Goal: Check status

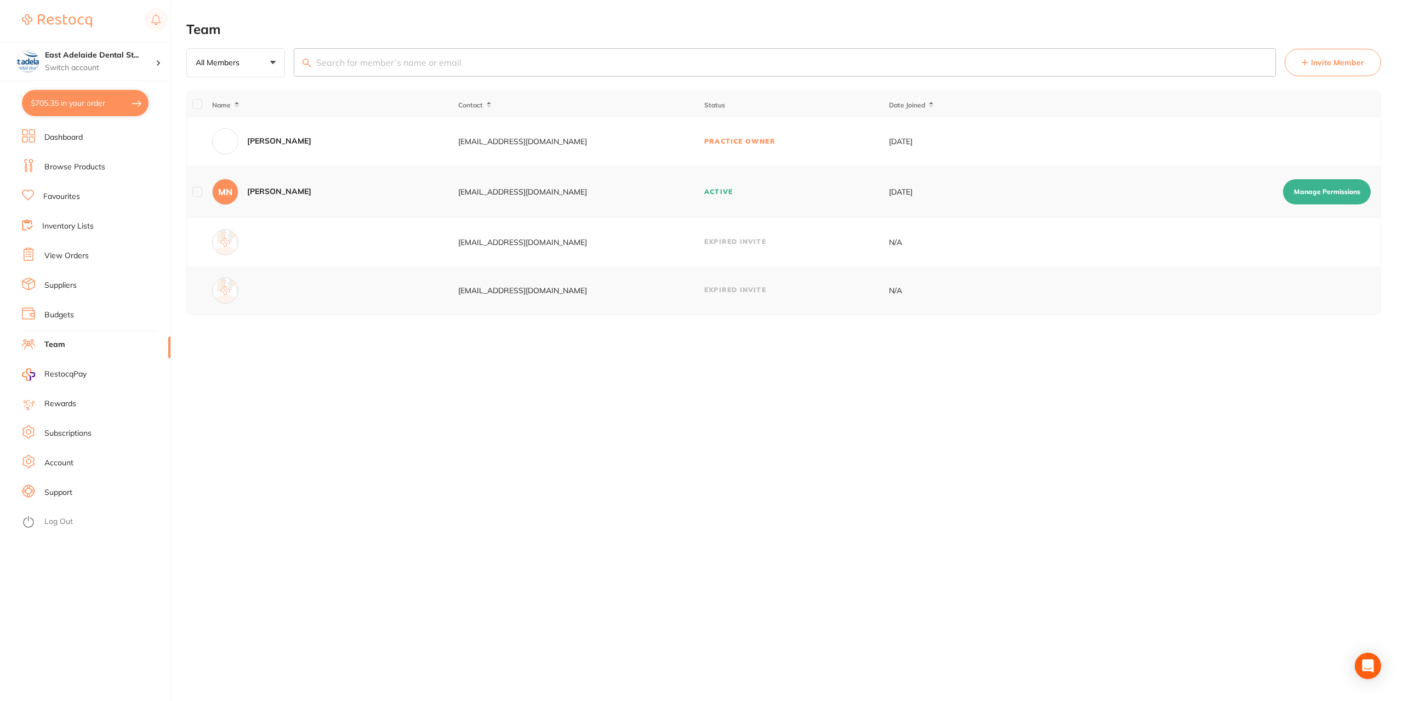
click at [110, 101] on button "$705.35 in your order" at bounding box center [85, 103] width 127 height 26
checkbox input "true"
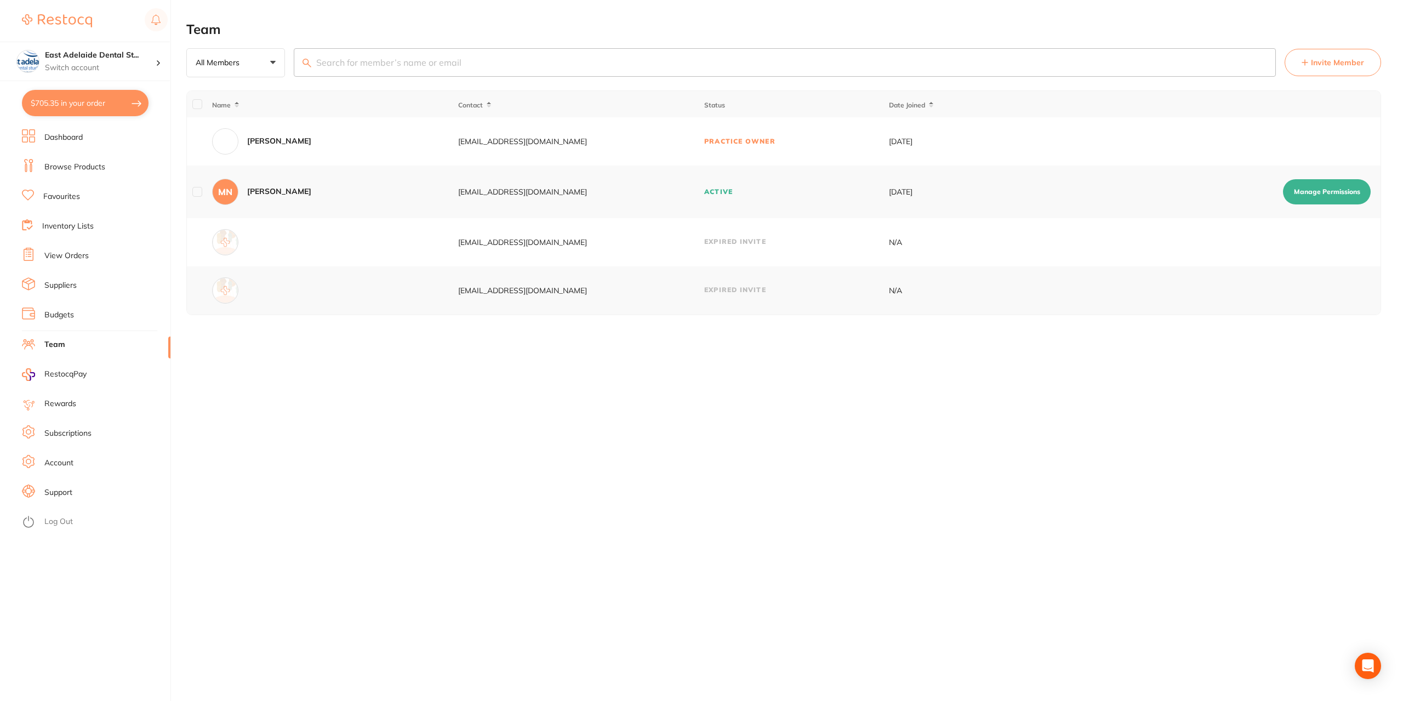
checkbox input "true"
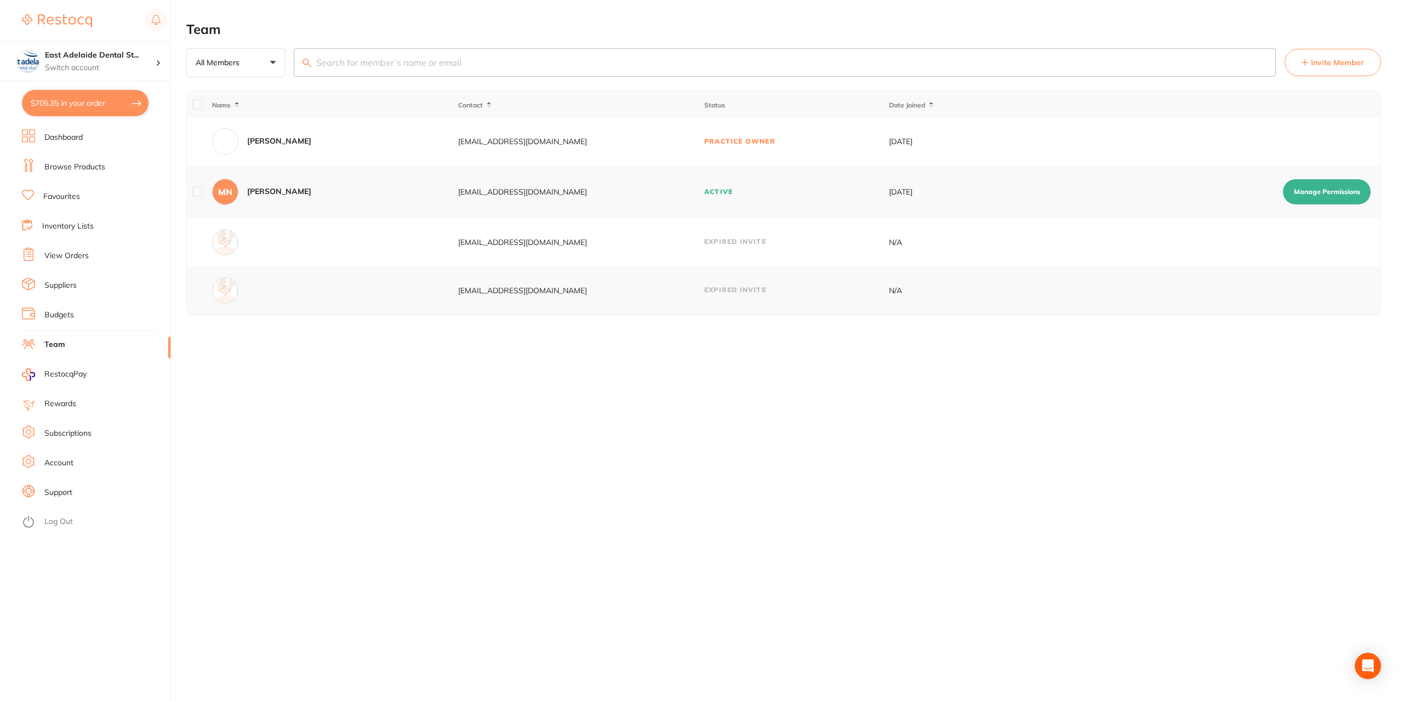
checkbox input "true"
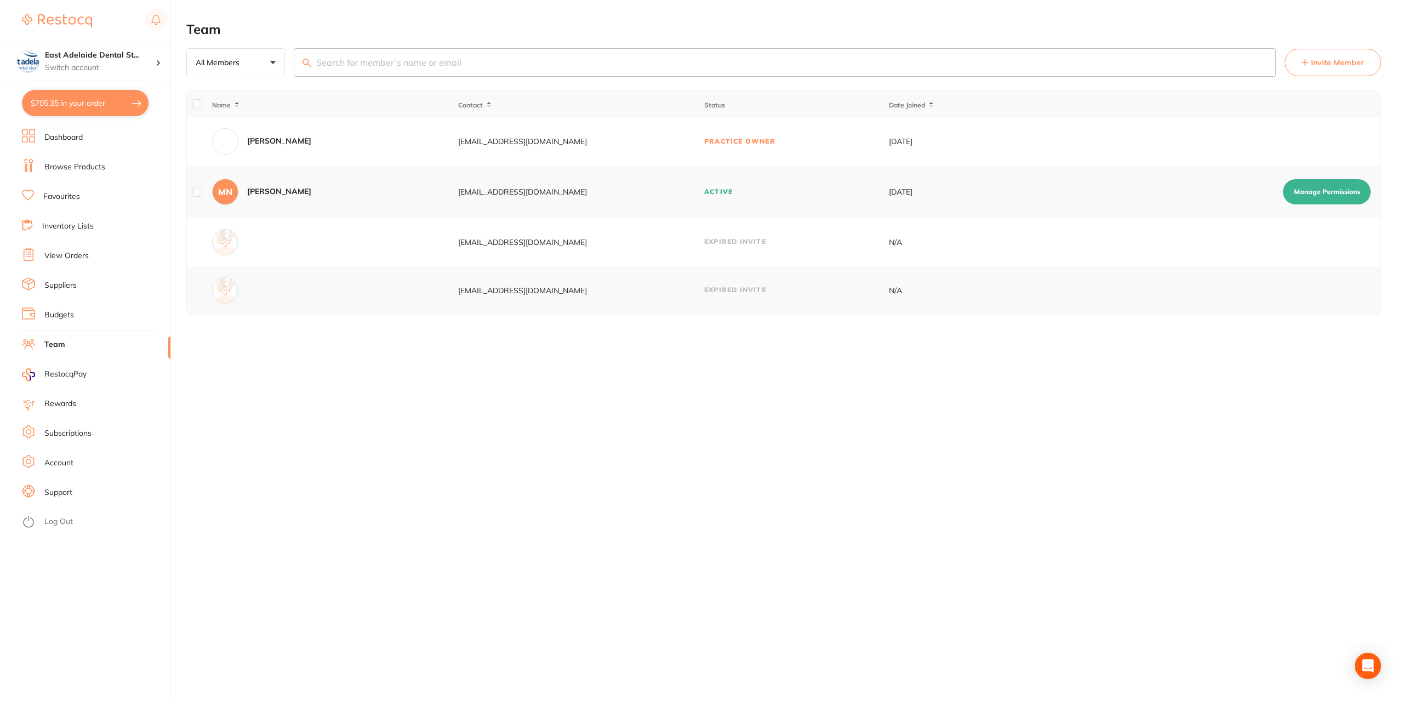
checkbox input "true"
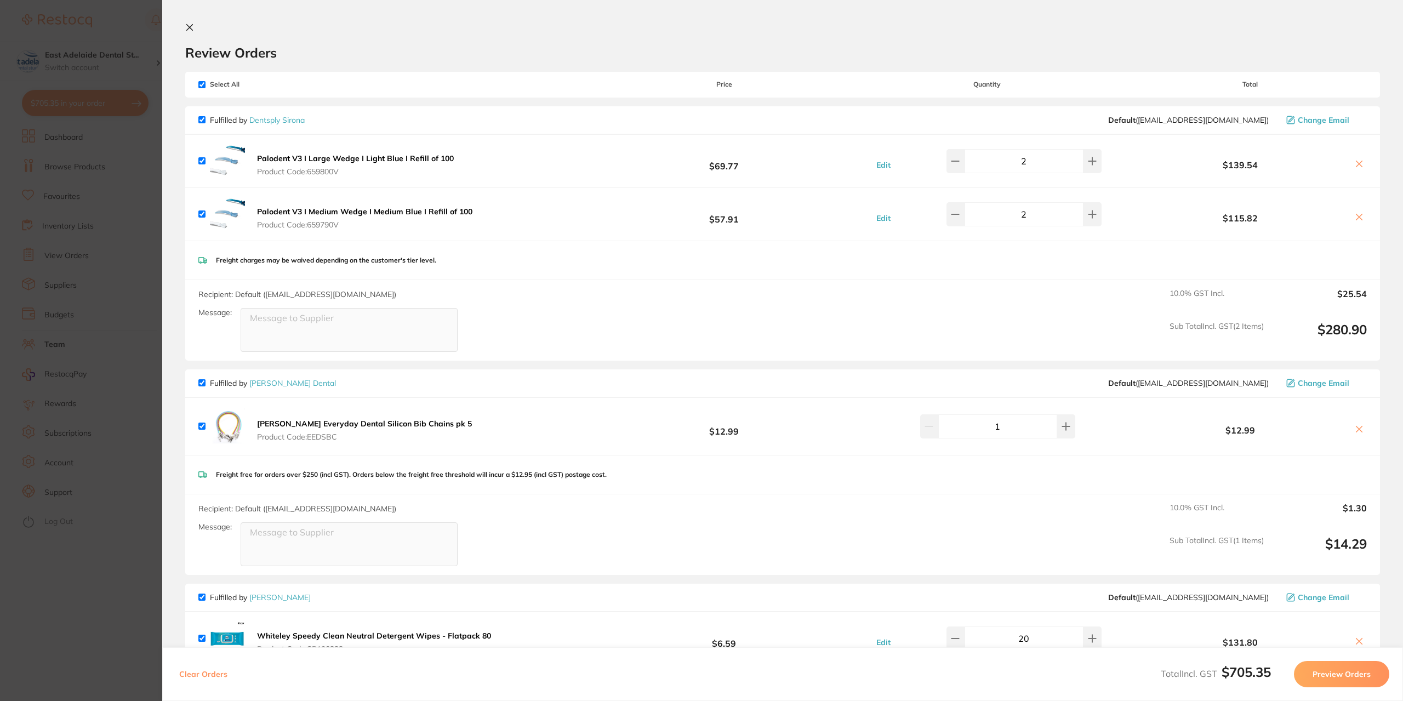
click at [126, 602] on section "Update RRP Set your pre negotiated price for this item. Item Agreed RRP (excl. …" at bounding box center [701, 350] width 1403 height 701
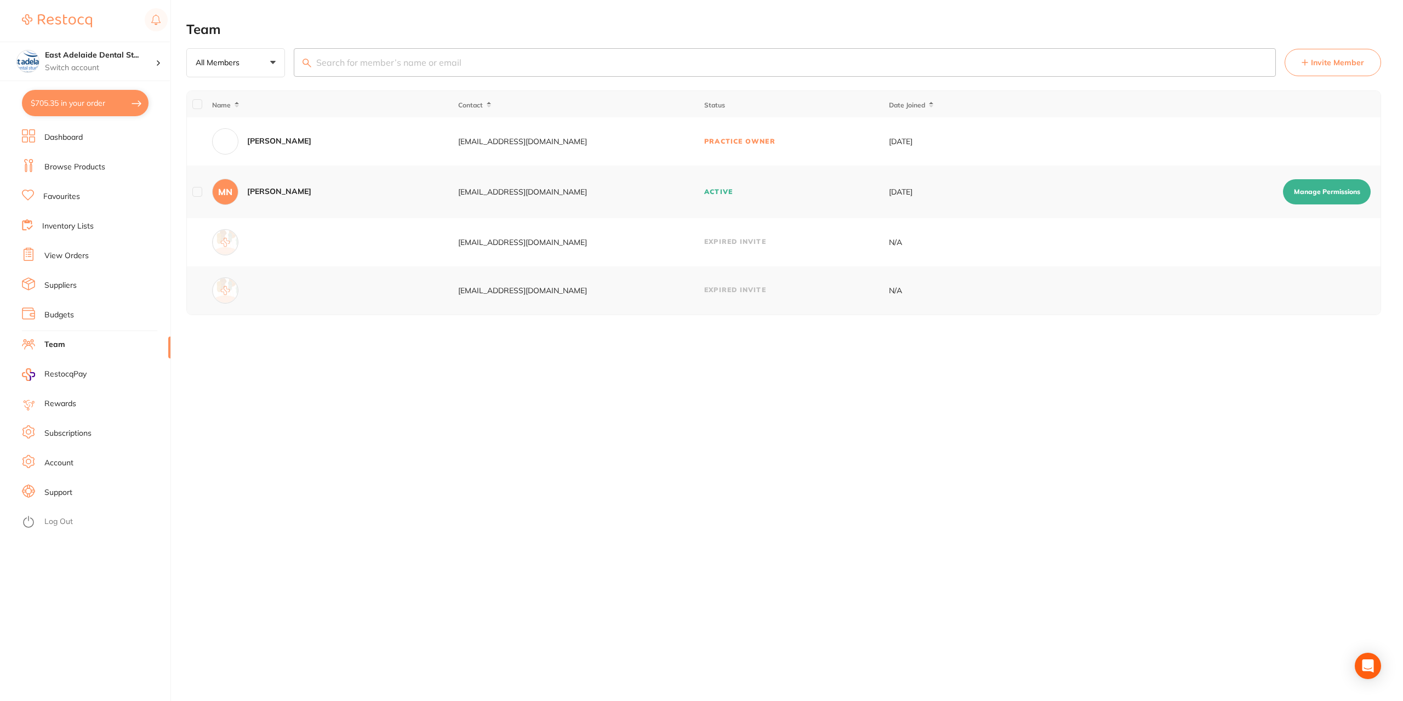
click at [68, 140] on link "Dashboard" at bounding box center [63, 137] width 38 height 11
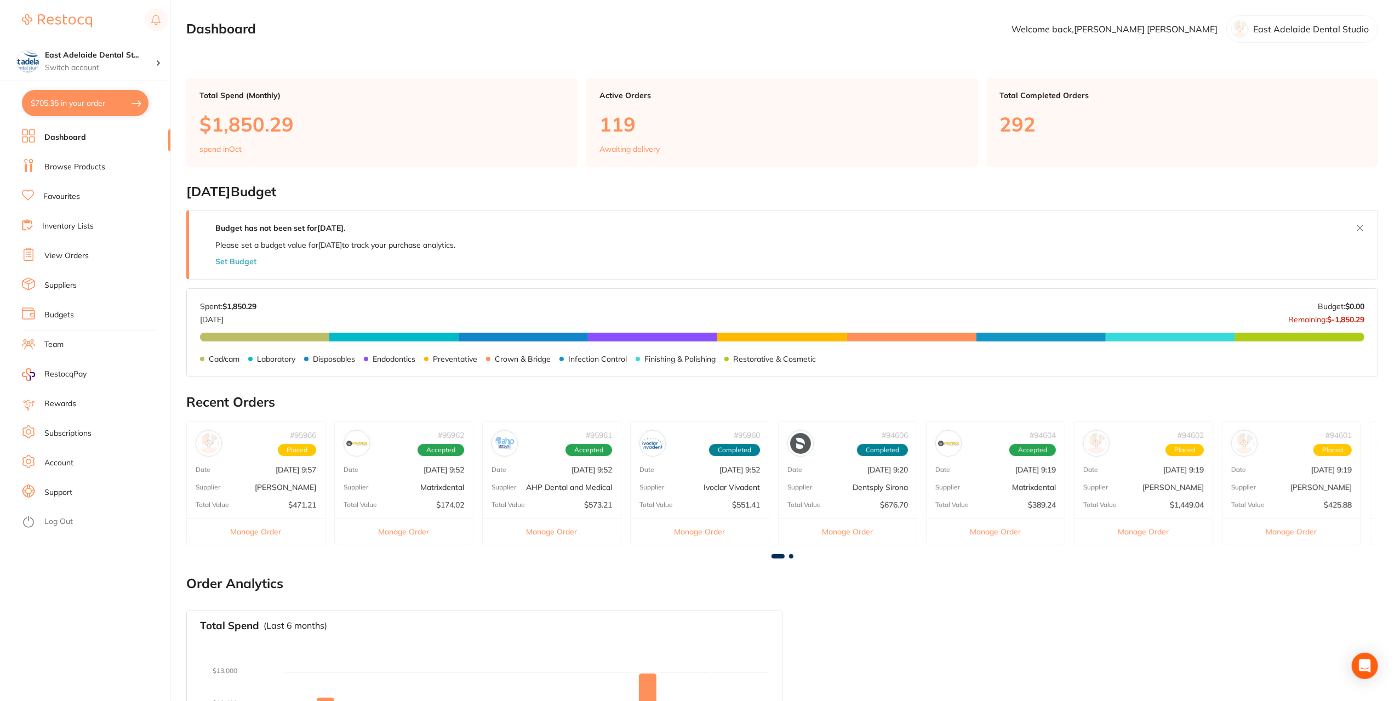
click at [407, 473] on div "# 95962 Accepted Date [DATE] 9:52 Supplier Matrixdental Total Value $174.02 Man…" at bounding box center [403, 483] width 139 height 124
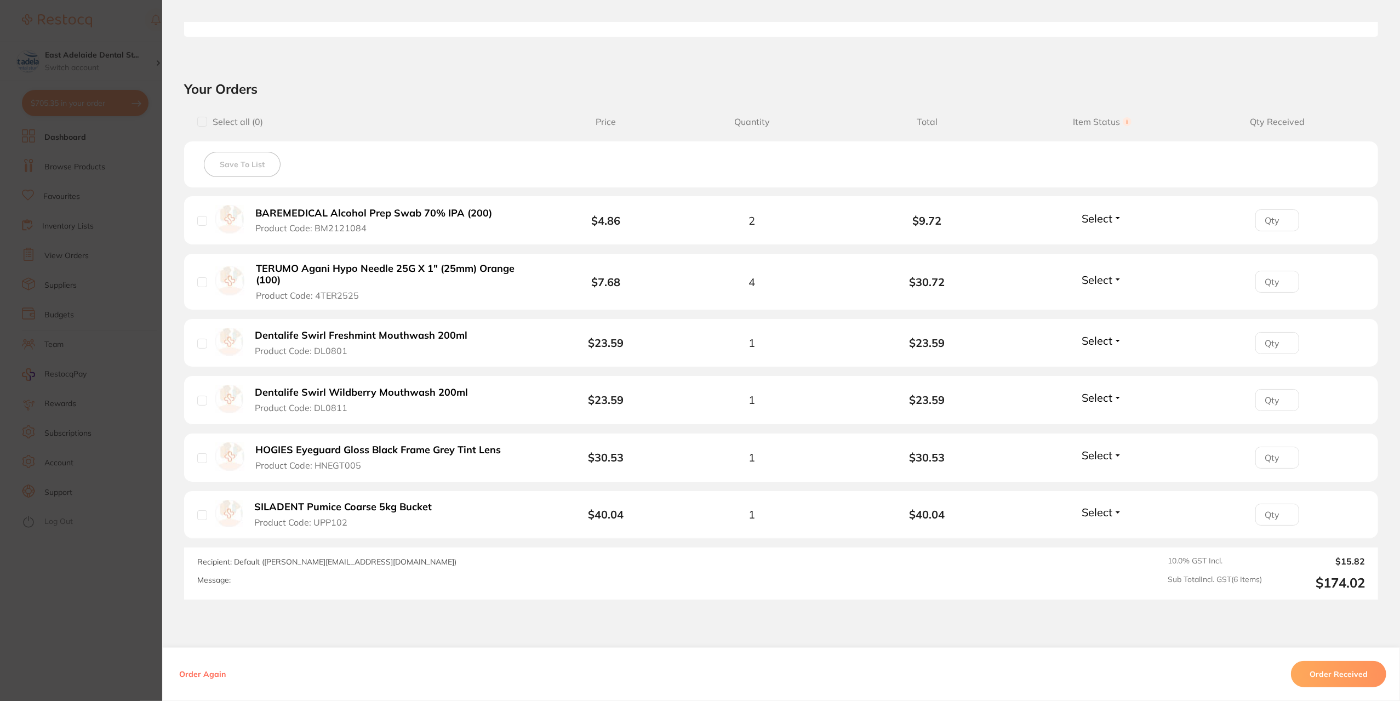
scroll to position [386, 0]
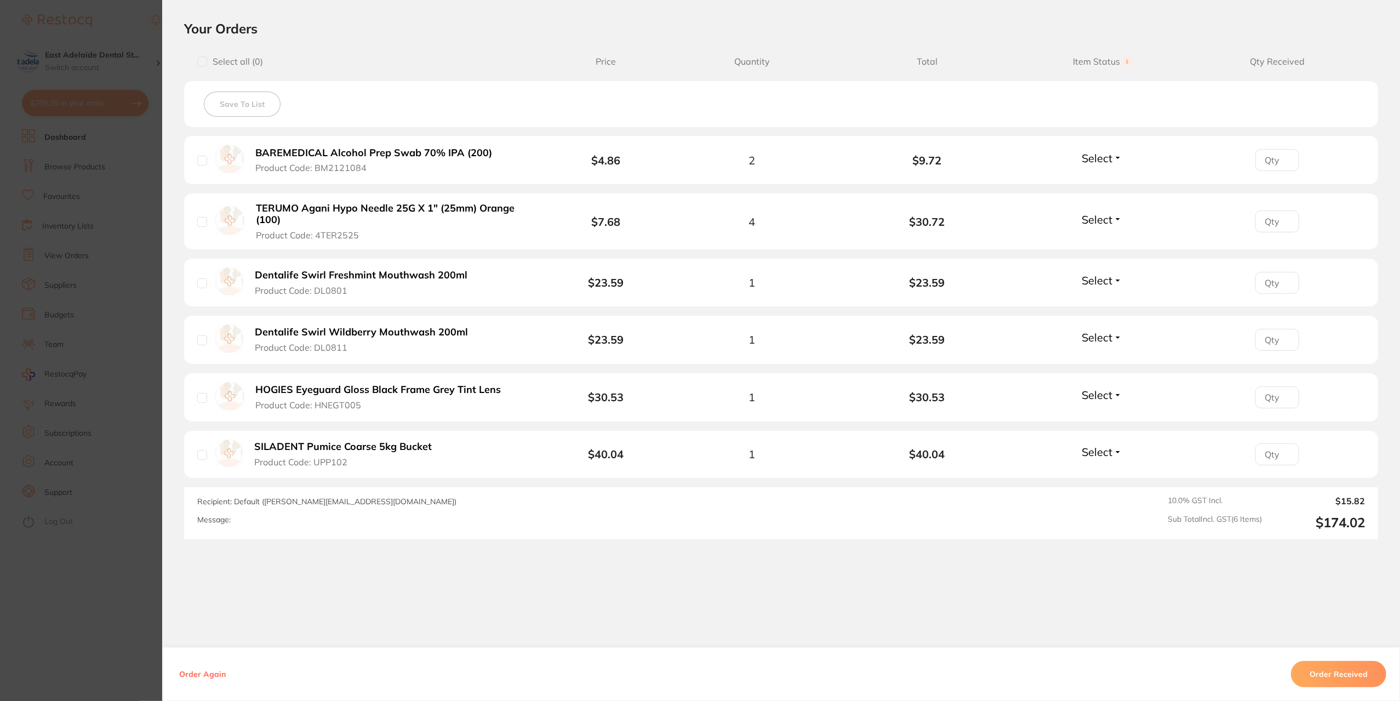
click at [104, 602] on section "Order ID: Restocq- 95962 Order Information Accepted Order Order Date [DATE] 9:5…" at bounding box center [700, 350] width 1400 height 701
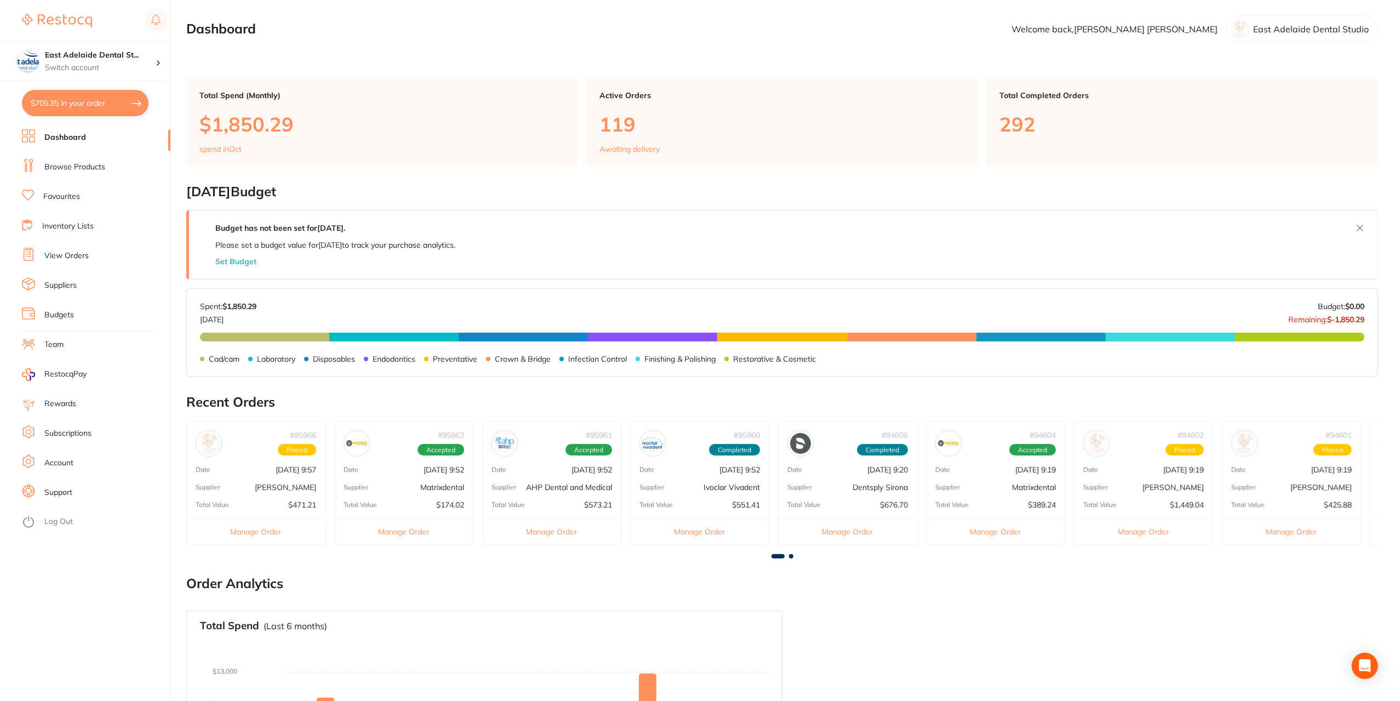
click at [254, 510] on div "# 95966 Placed Date [DATE] 9:57 Supplier [PERSON_NAME] Total Value $471.21 Mana…" at bounding box center [255, 483] width 139 height 124
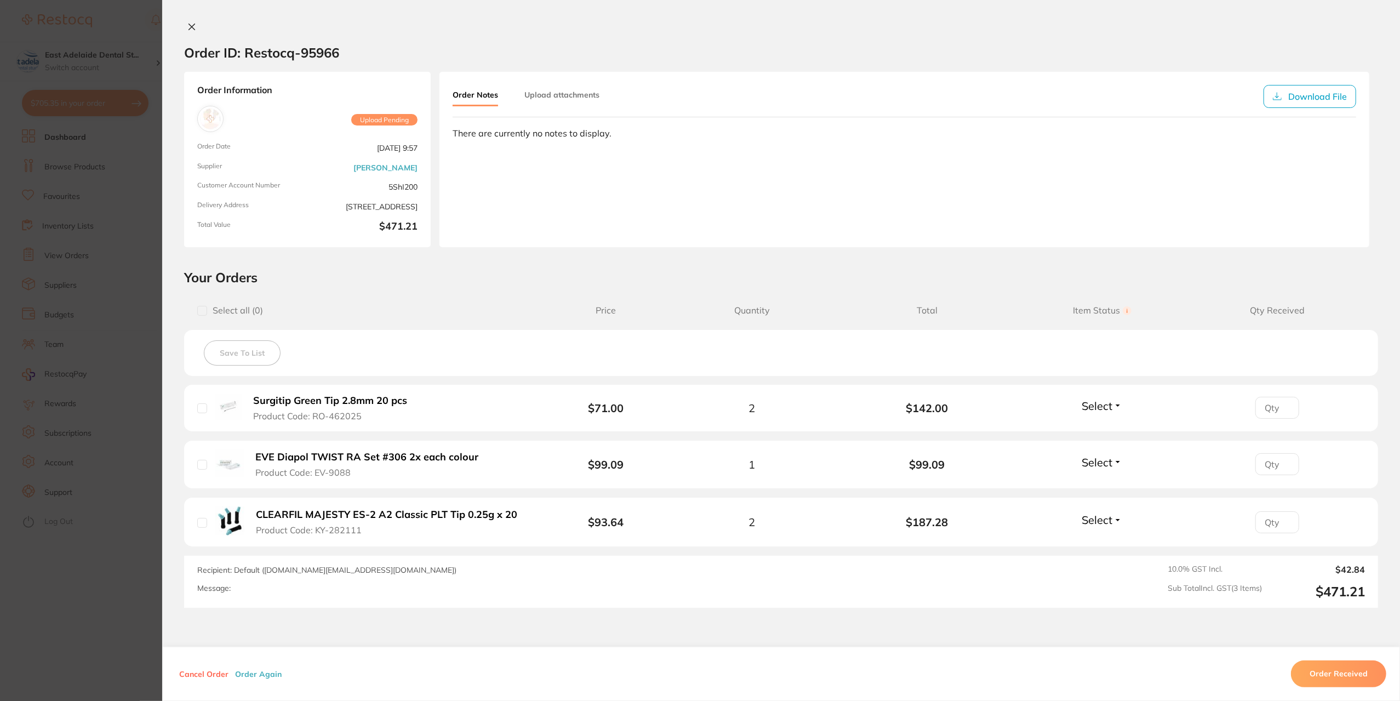
click at [107, 630] on section "Order ID: Restocq- 95966 Order Information Upload Pending Order Date [DATE] 9:5…" at bounding box center [700, 350] width 1400 height 701
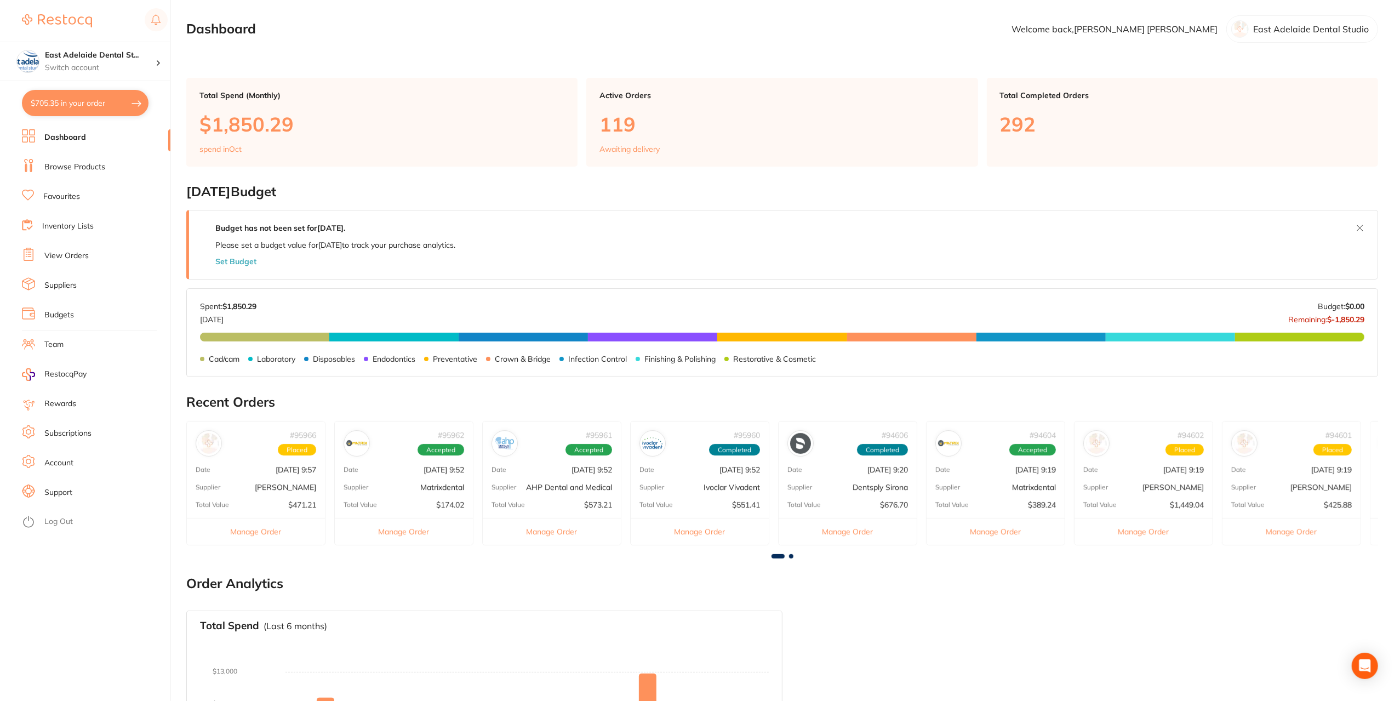
click at [734, 479] on div "# 95960 Completed Date [DATE] 9:52 Supplier Ivoclar Vivadent Total Value $551.4…" at bounding box center [699, 483] width 139 height 124
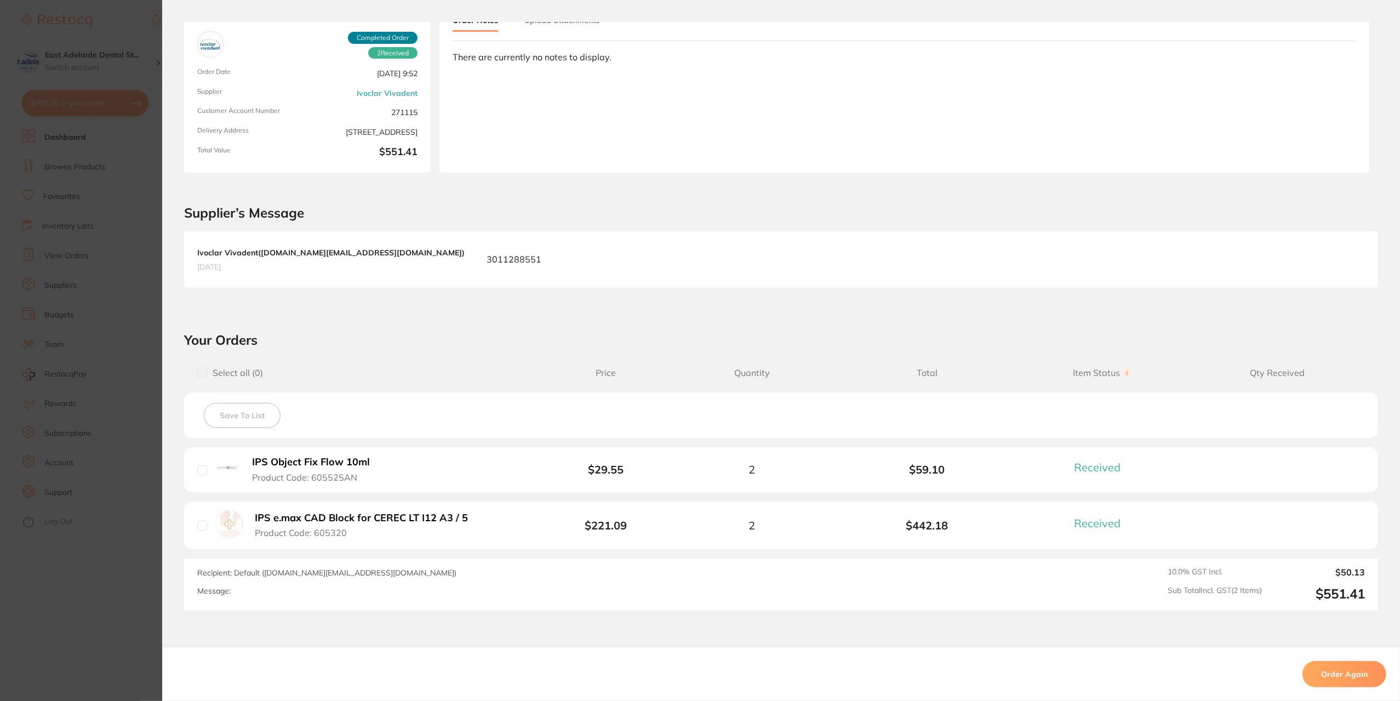
scroll to position [146, 0]
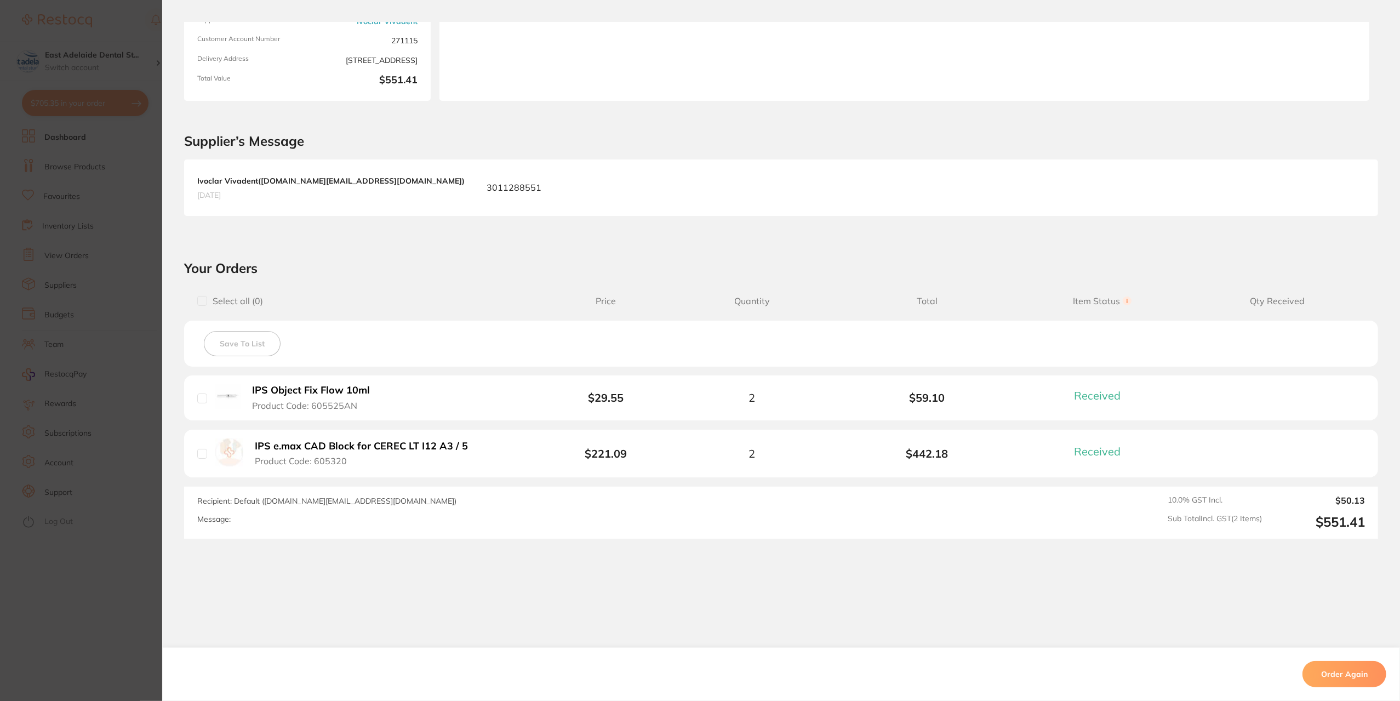
click at [103, 605] on section "Order ID: Restocq- 95960 Order Information 2 Received Completed Order Order Dat…" at bounding box center [700, 350] width 1400 height 701
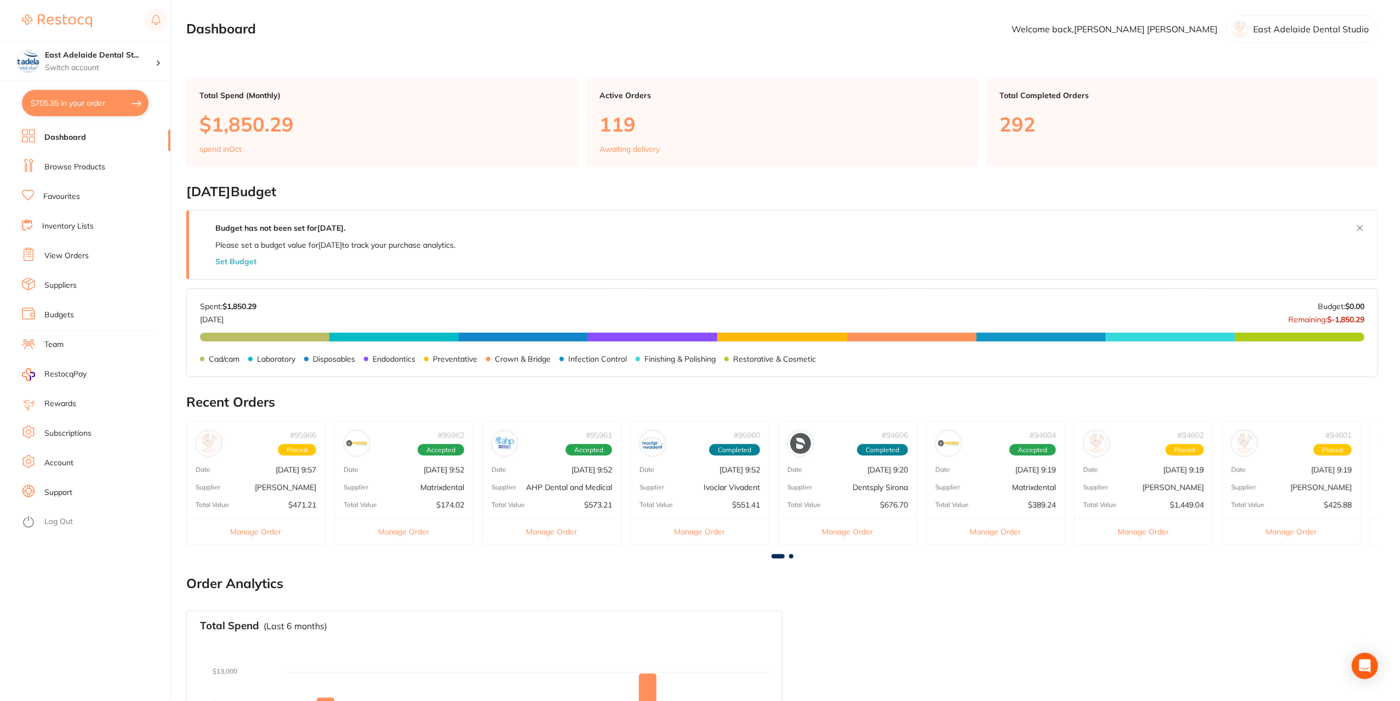
click at [999, 485] on div "Supplier Matrixdental" at bounding box center [996, 487] width 138 height 9
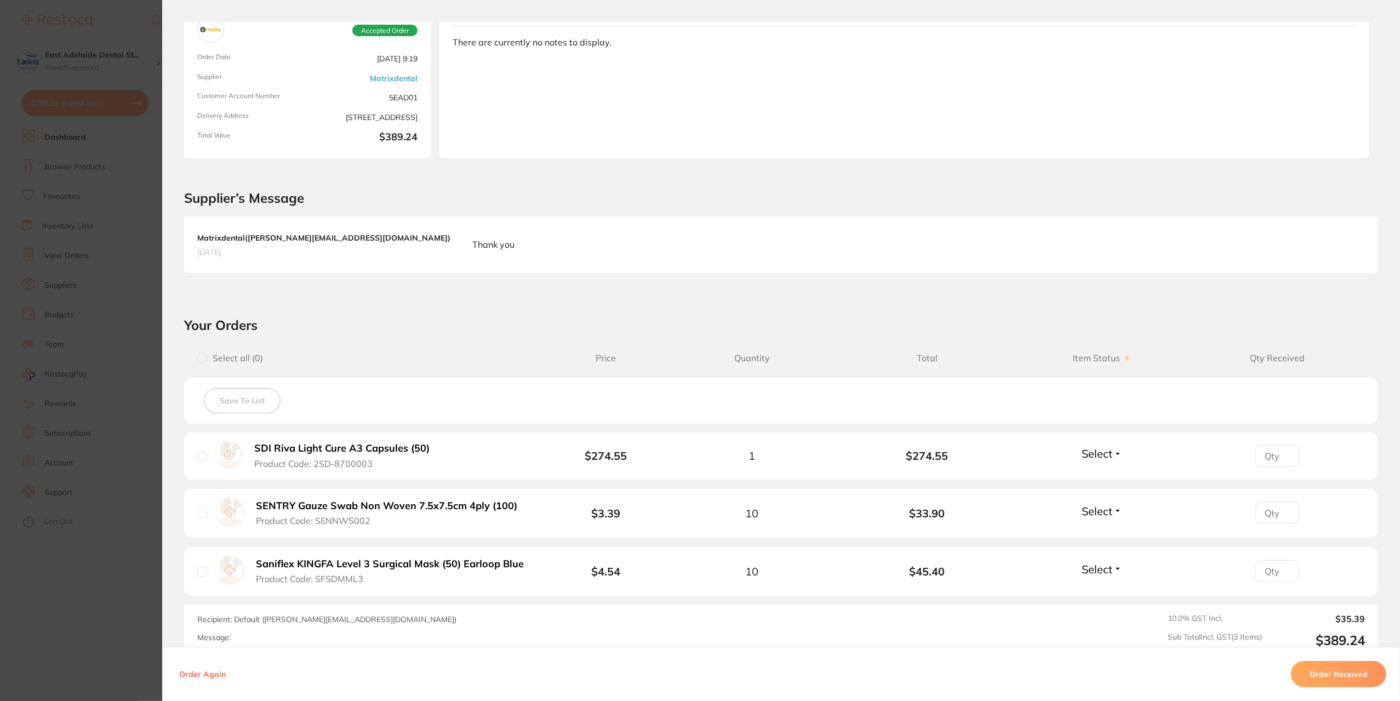
scroll to position [207, 0]
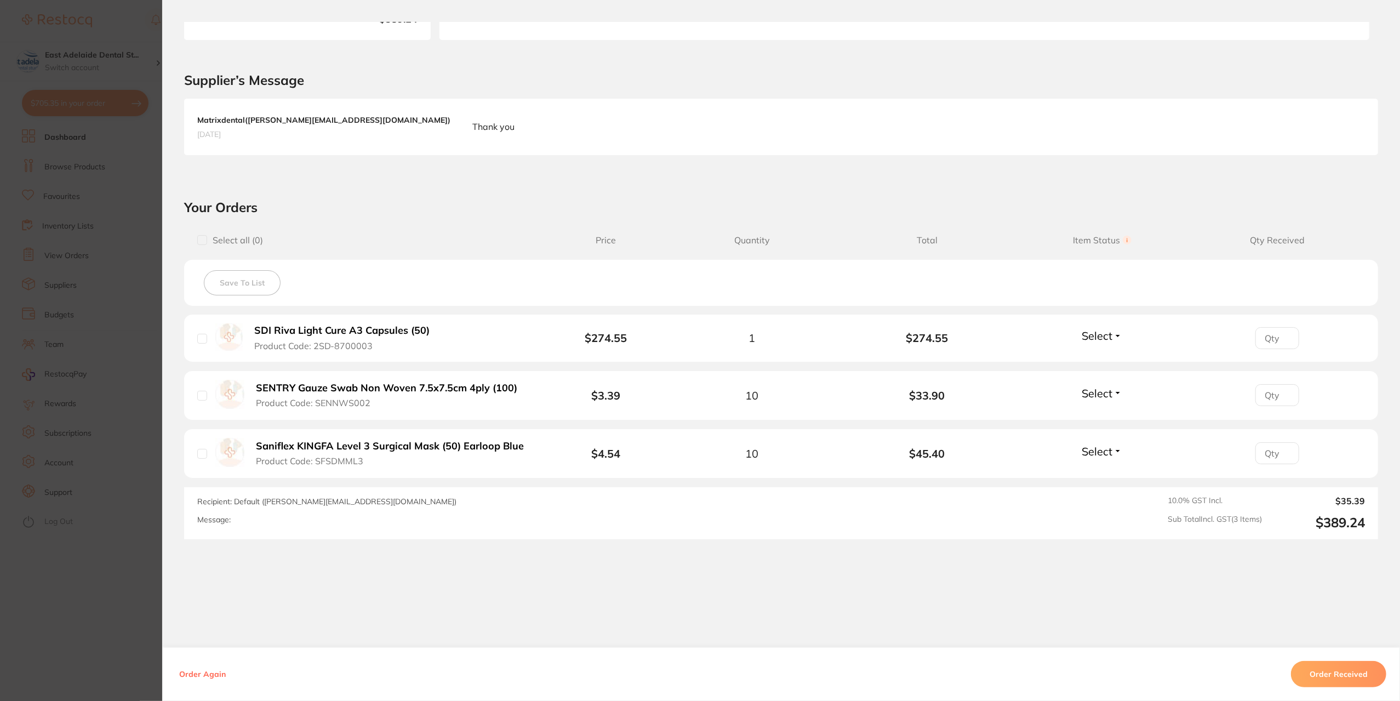
click at [117, 593] on section "Order ID: Restocq- 94604 Order Information Accepted Order Order Date [DATE] 9:1…" at bounding box center [700, 350] width 1400 height 701
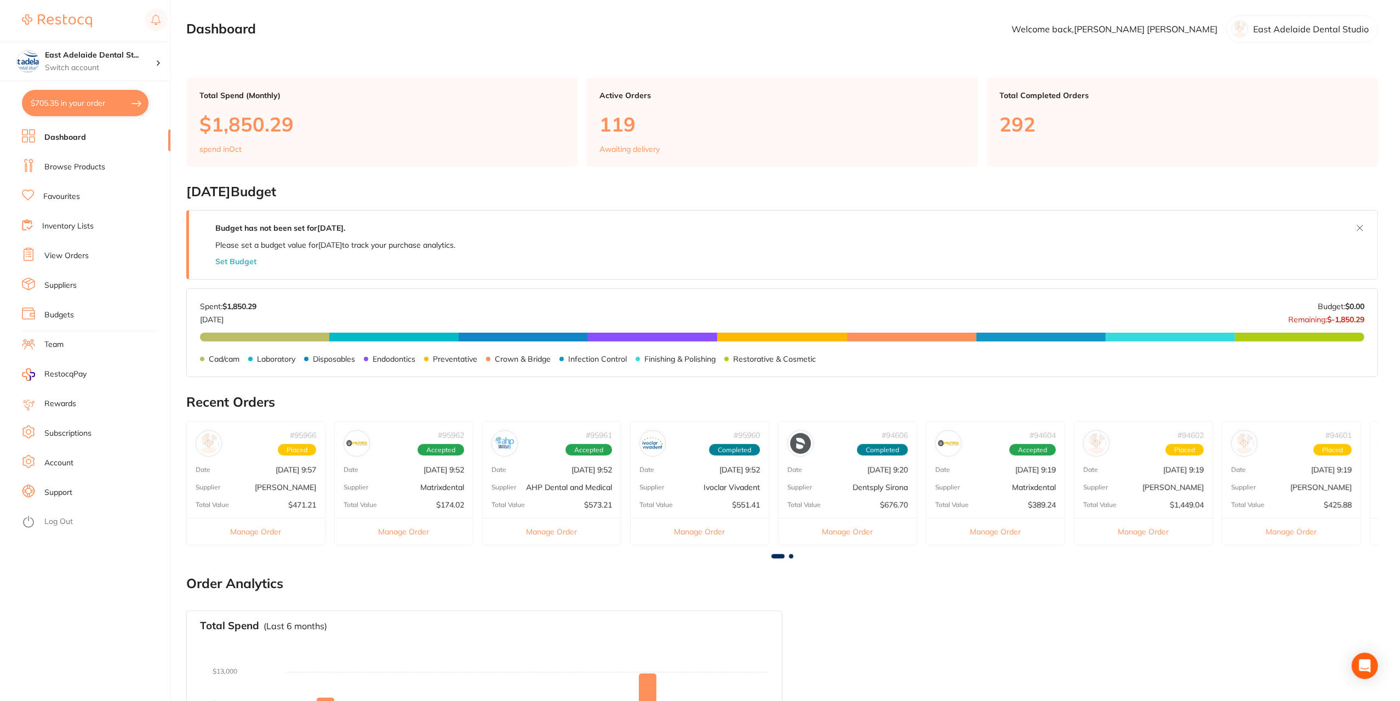
click at [56, 199] on link "Favourites" at bounding box center [61, 196] width 37 height 11
